Goal: Task Accomplishment & Management: Use online tool/utility

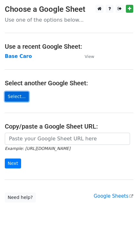
click at [13, 100] on link "Select..." at bounding box center [17, 97] width 24 height 10
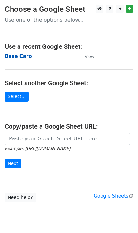
click at [17, 59] on strong "Base Caro" at bounding box center [18, 57] width 27 height 6
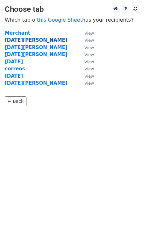
click at [12, 40] on strong "4 de Agosto" at bounding box center [36, 40] width 63 height 6
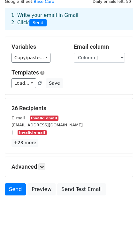
scroll to position [39, 0]
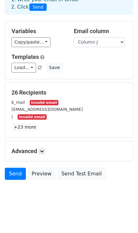
click at [31, 116] on small "Invalid email" at bounding box center [32, 116] width 29 height 5
click at [36, 100] on small "Invalid email" at bounding box center [44, 102] width 29 height 5
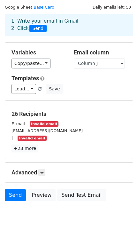
scroll to position [0, 0]
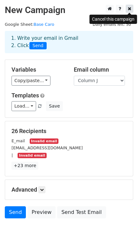
click at [129, 10] on icon at bounding box center [130, 8] width 4 height 4
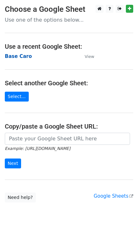
click at [11, 54] on strong "Base Caro" at bounding box center [18, 57] width 27 height 6
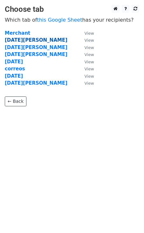
click at [13, 40] on strong "[DATE][PERSON_NAME]" at bounding box center [36, 40] width 63 height 6
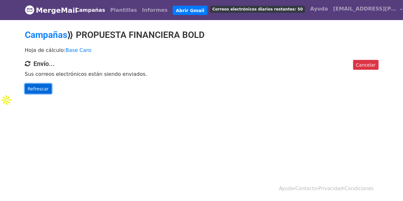
click at [34, 91] on font "Refrescar" at bounding box center [38, 88] width 21 height 5
